Goal: Task Accomplishment & Management: Manage account settings

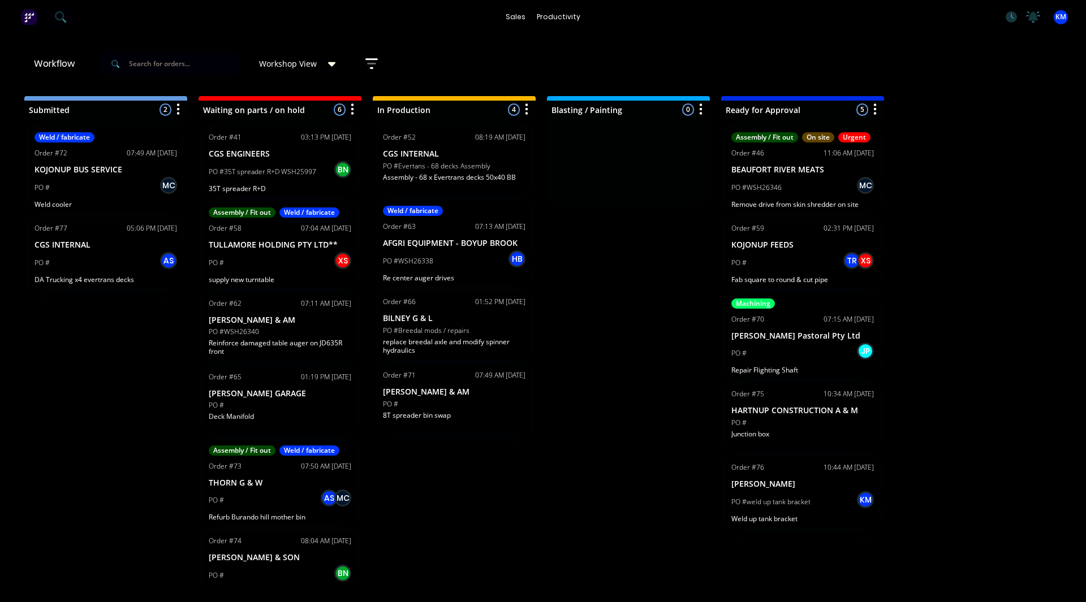
click at [1057, 17] on span "KM" at bounding box center [1061, 17] width 11 height 10
click at [955, 141] on div "Sign out" at bounding box center [965, 142] width 31 height 10
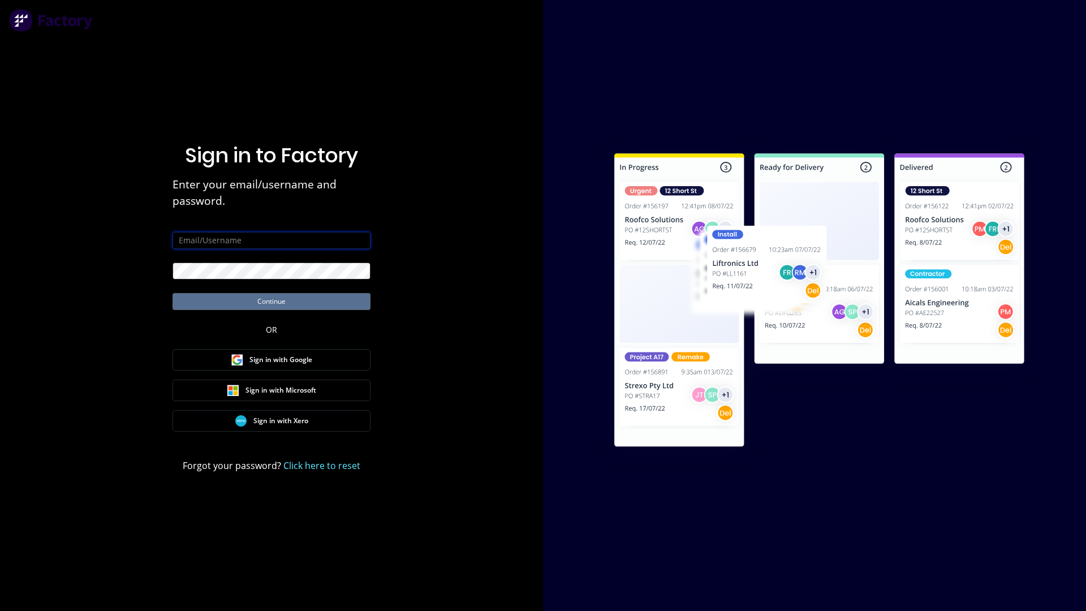
type input "[PERSON_NAME][EMAIL_ADDRESS][DOMAIN_NAME]"
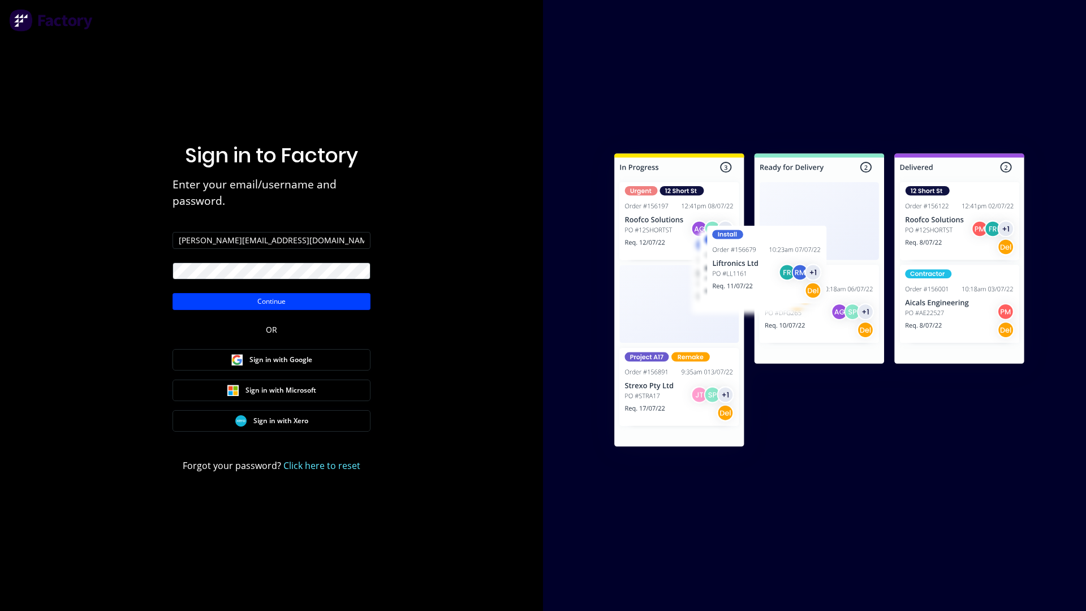
click at [248, 302] on button "Continue" at bounding box center [272, 301] width 198 height 17
